Goal: Information Seeking & Learning: Check status

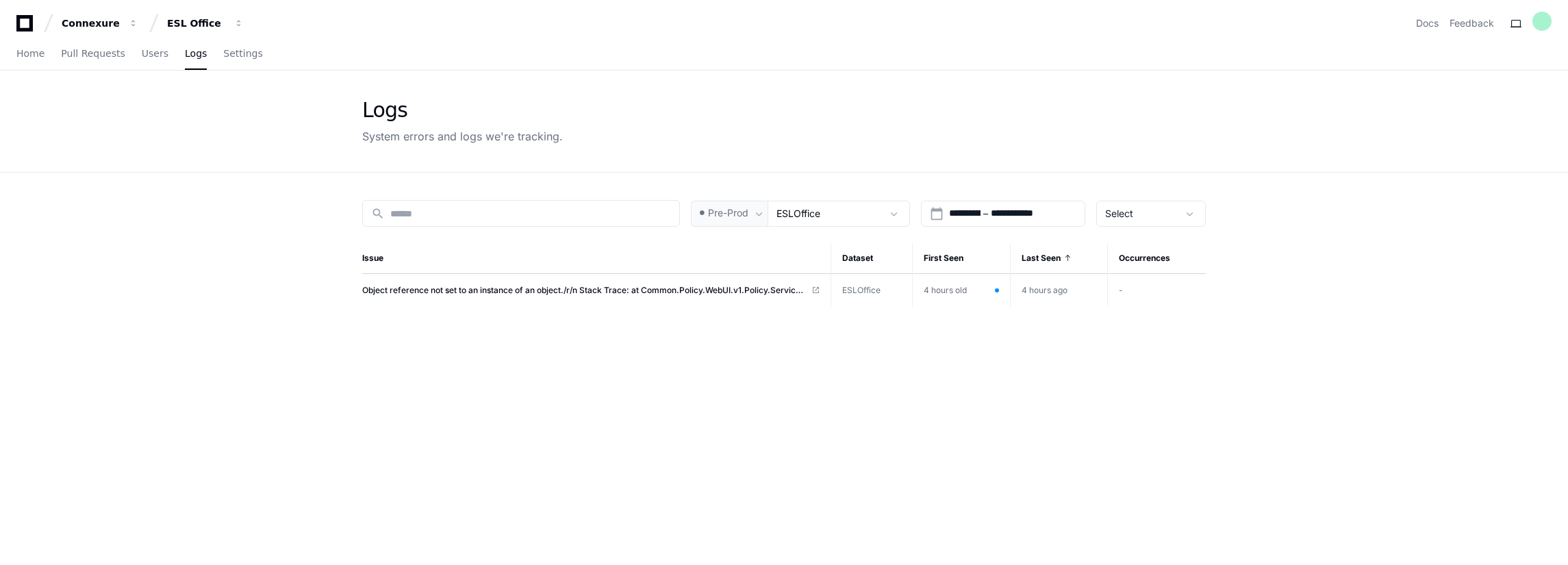
click at [587, 373] on div "**********" at bounding box center [783, 455] width 876 height 565
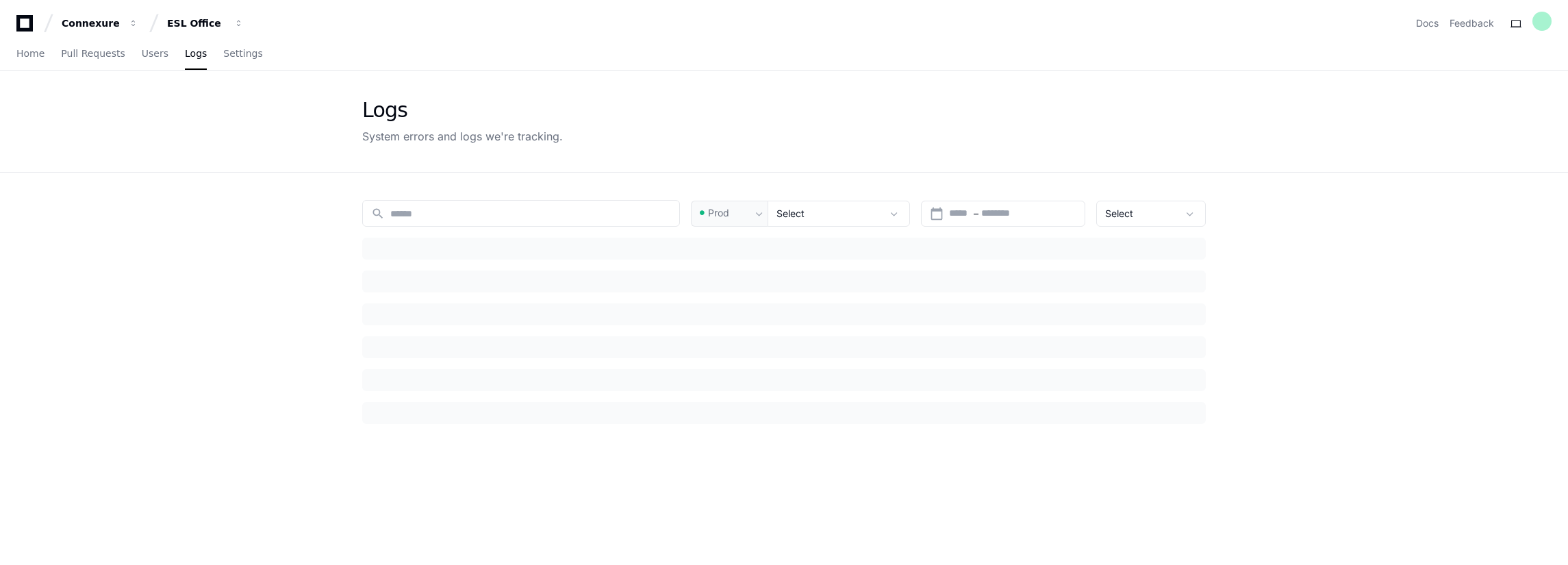
type input "*********"
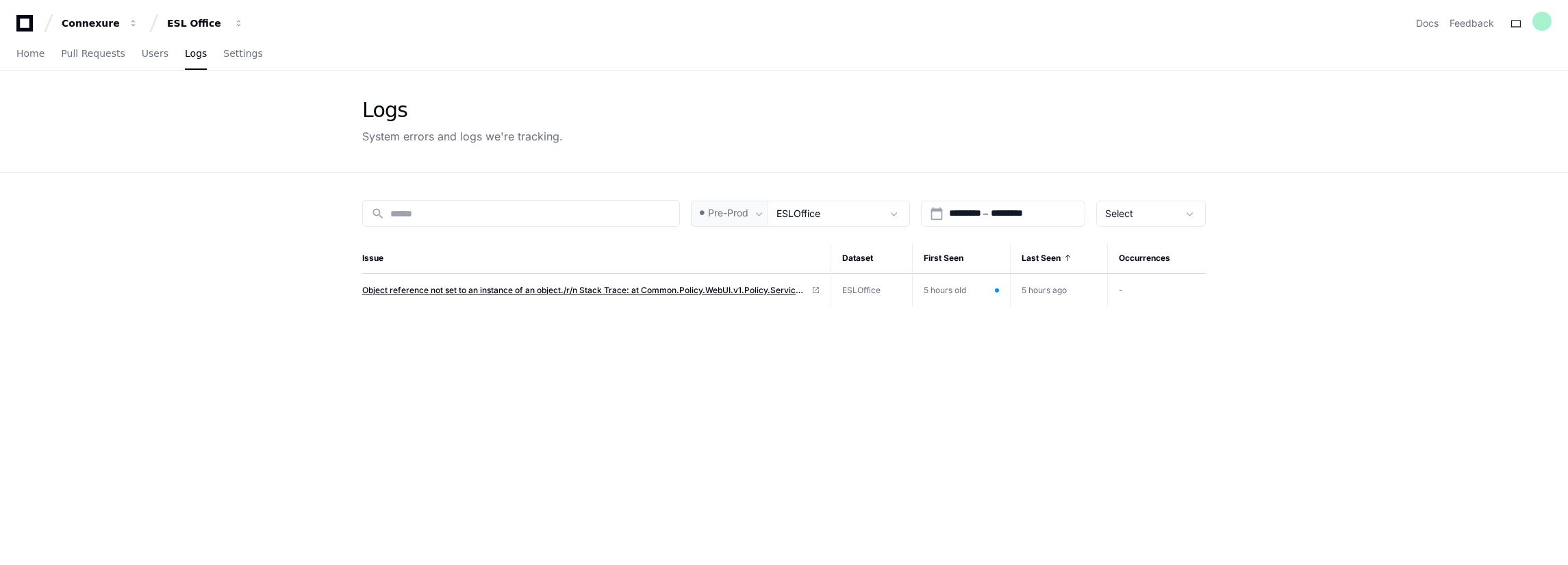
click at [701, 292] on span "Object reference not set to an instance of an object./r/n Stack Trace: at Commo…" at bounding box center [583, 290] width 443 height 11
